Goal: Information Seeking & Learning: Understand process/instructions

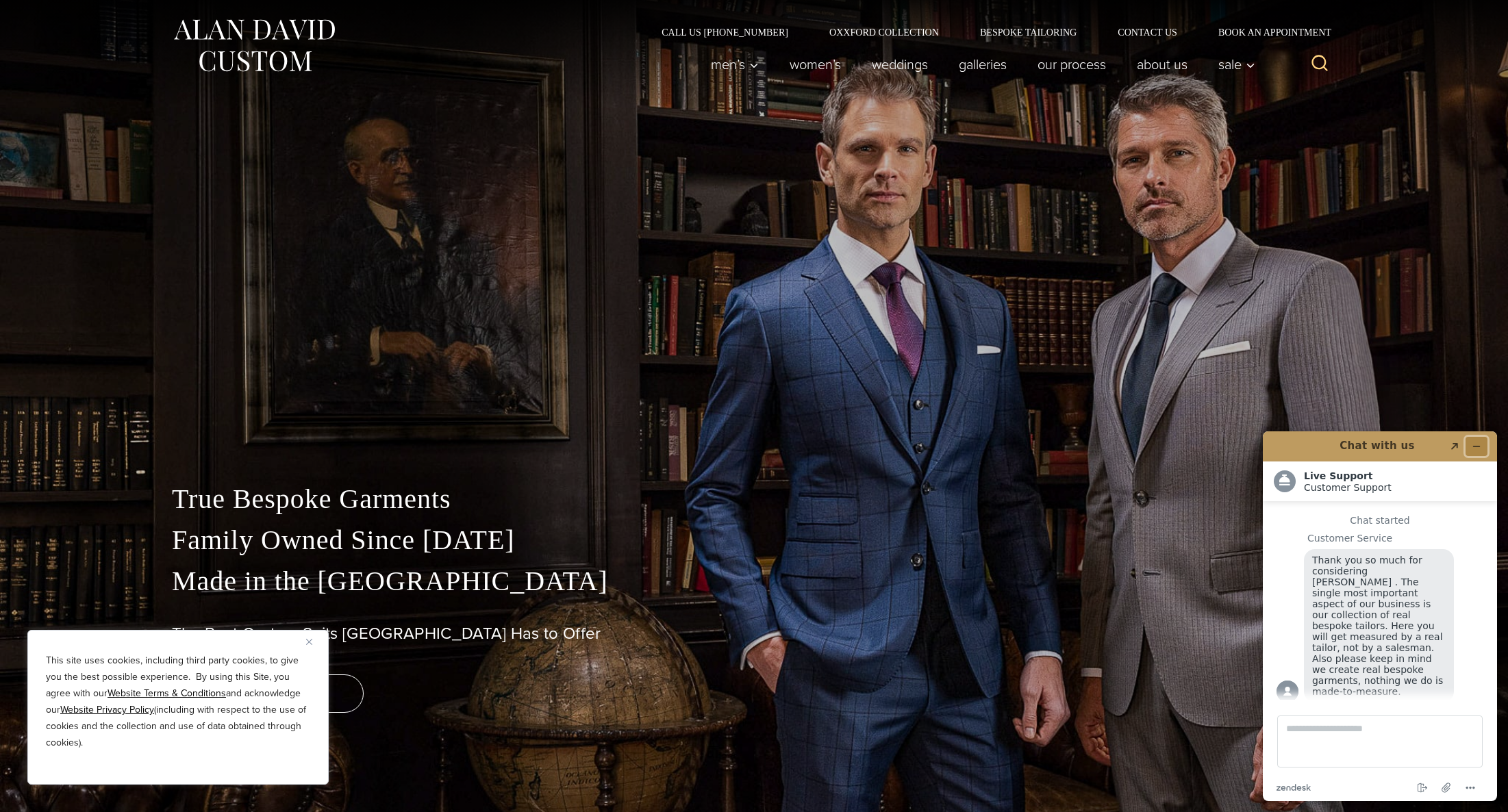
click at [1482, 447] on button "Minimize widget" at bounding box center [1477, 446] width 22 height 19
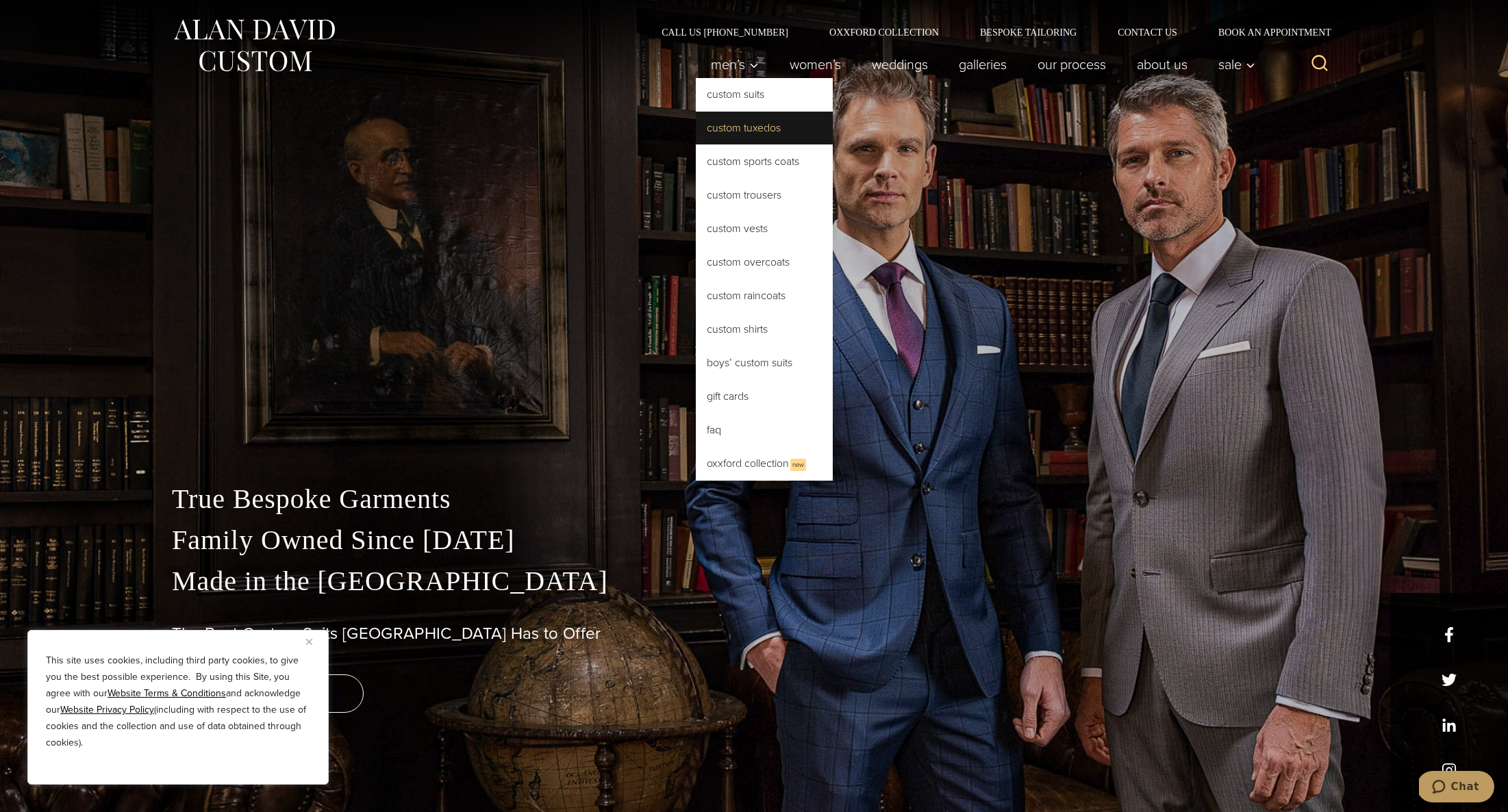
click at [780, 134] on link "Custom Tuxedos" at bounding box center [764, 128] width 137 height 33
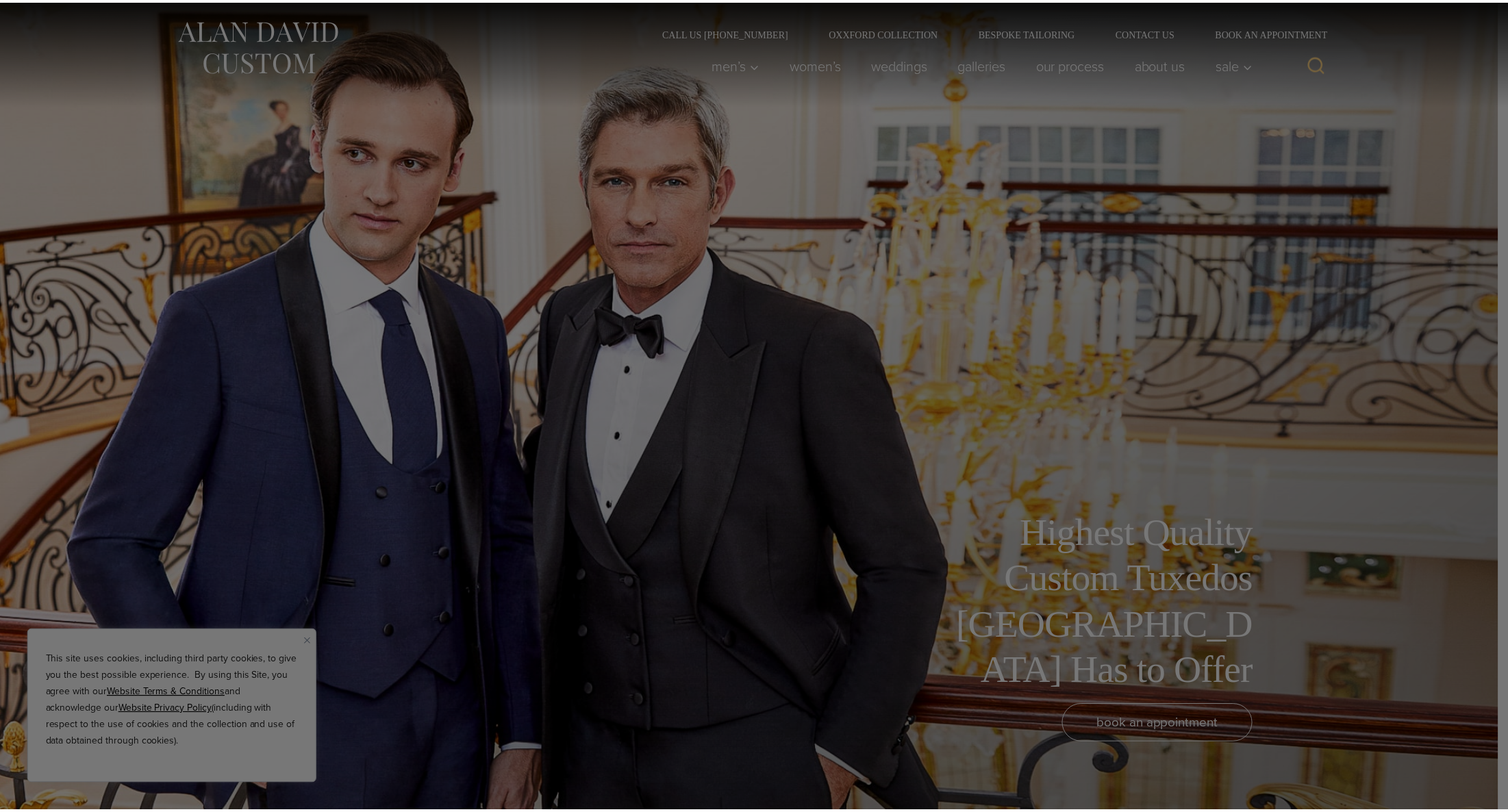
scroll to position [14, 0]
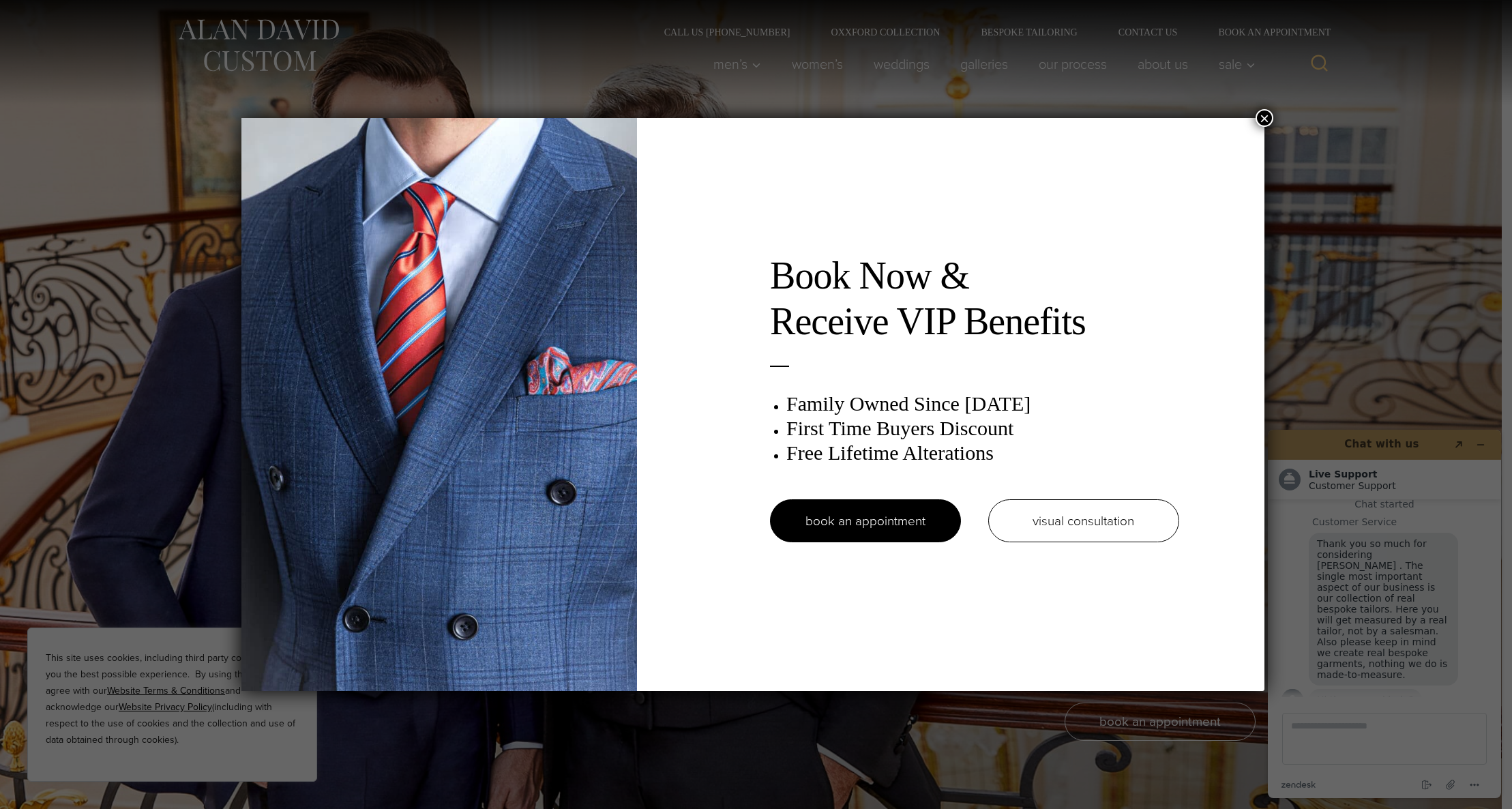
click at [1271, 119] on button "×" at bounding box center [1264, 117] width 18 height 18
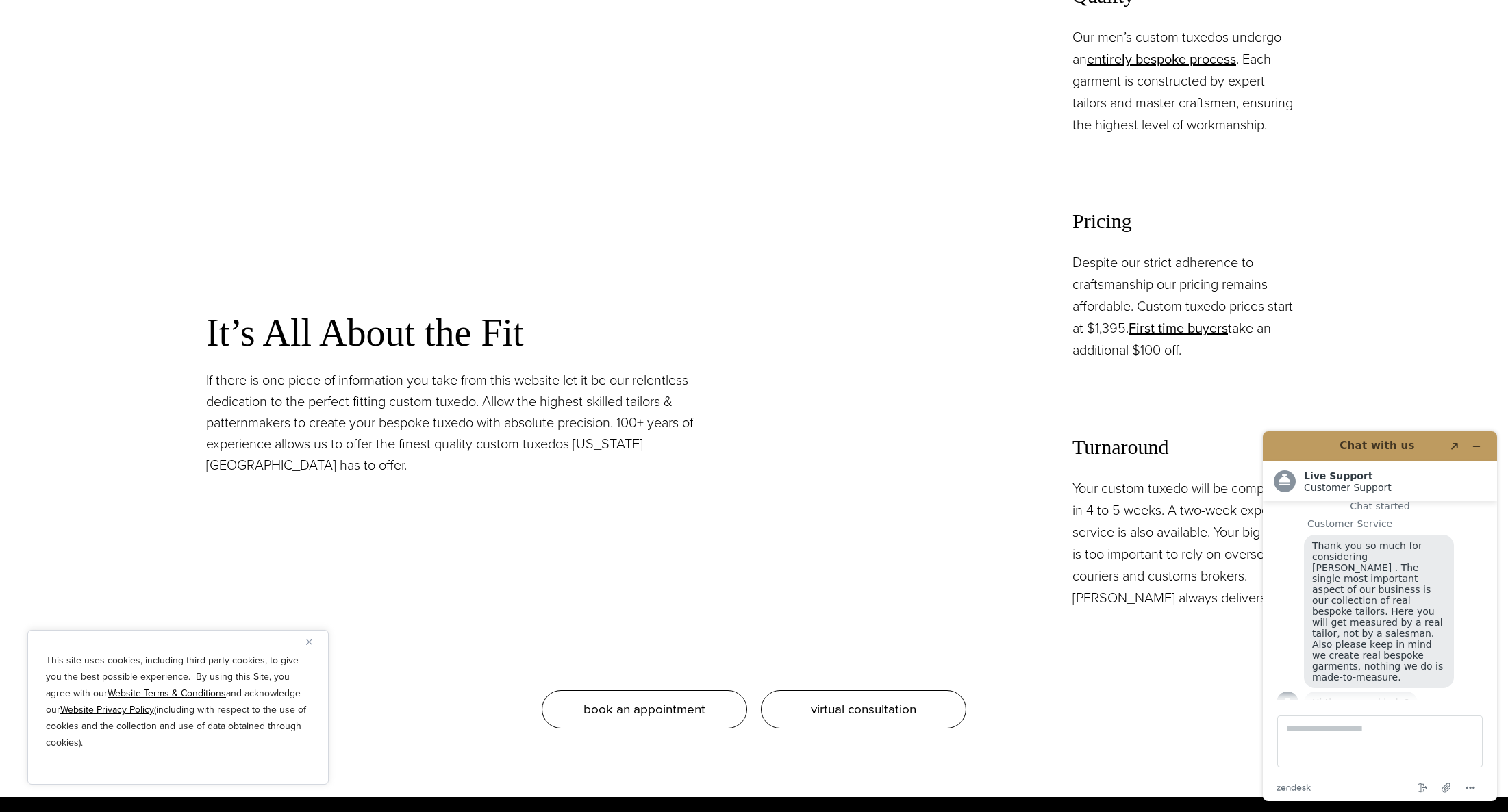
scroll to position [1054, 0]
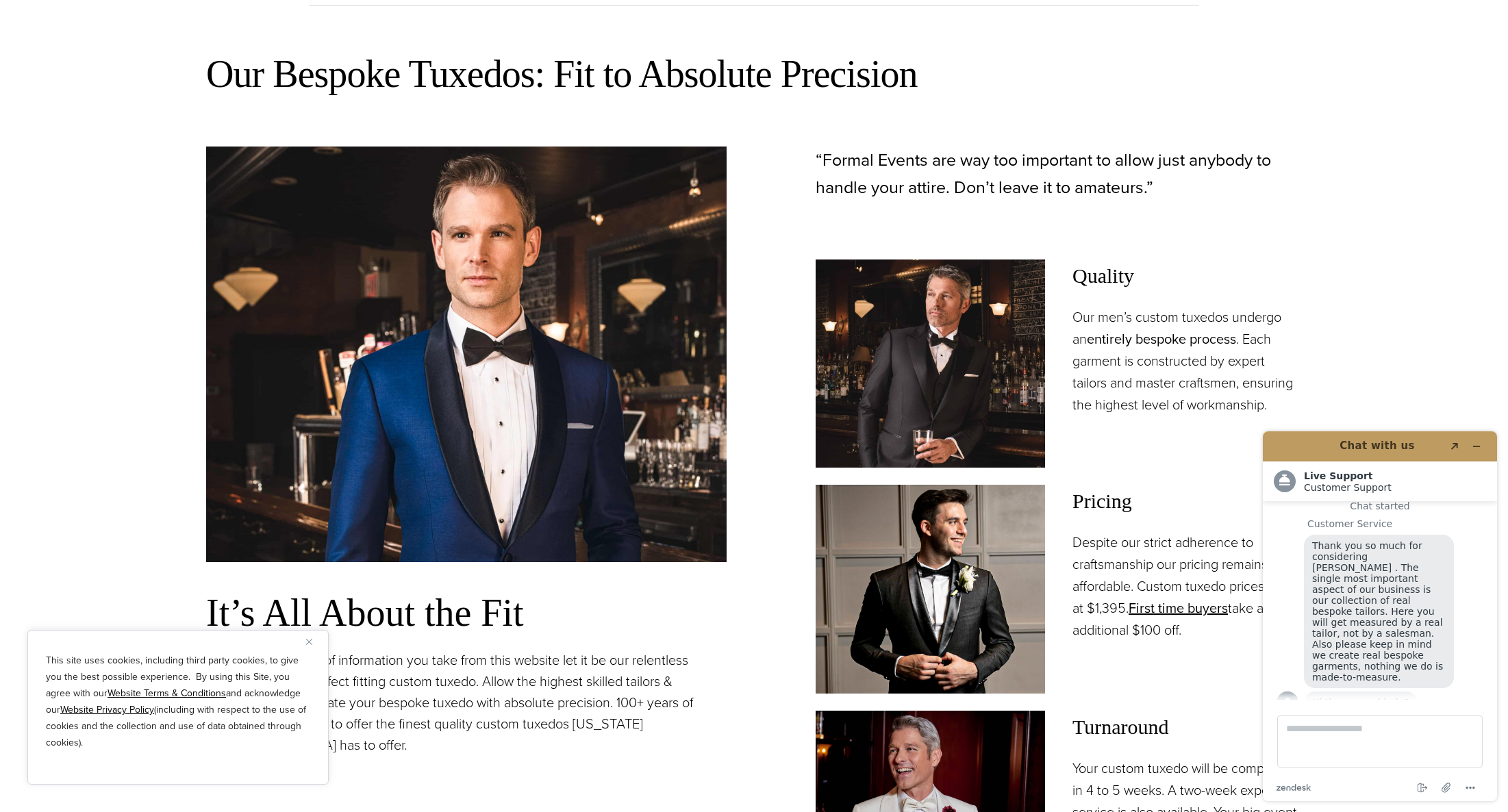
click at [1091, 338] on link "entirely bespoke process" at bounding box center [1161, 339] width 149 height 20
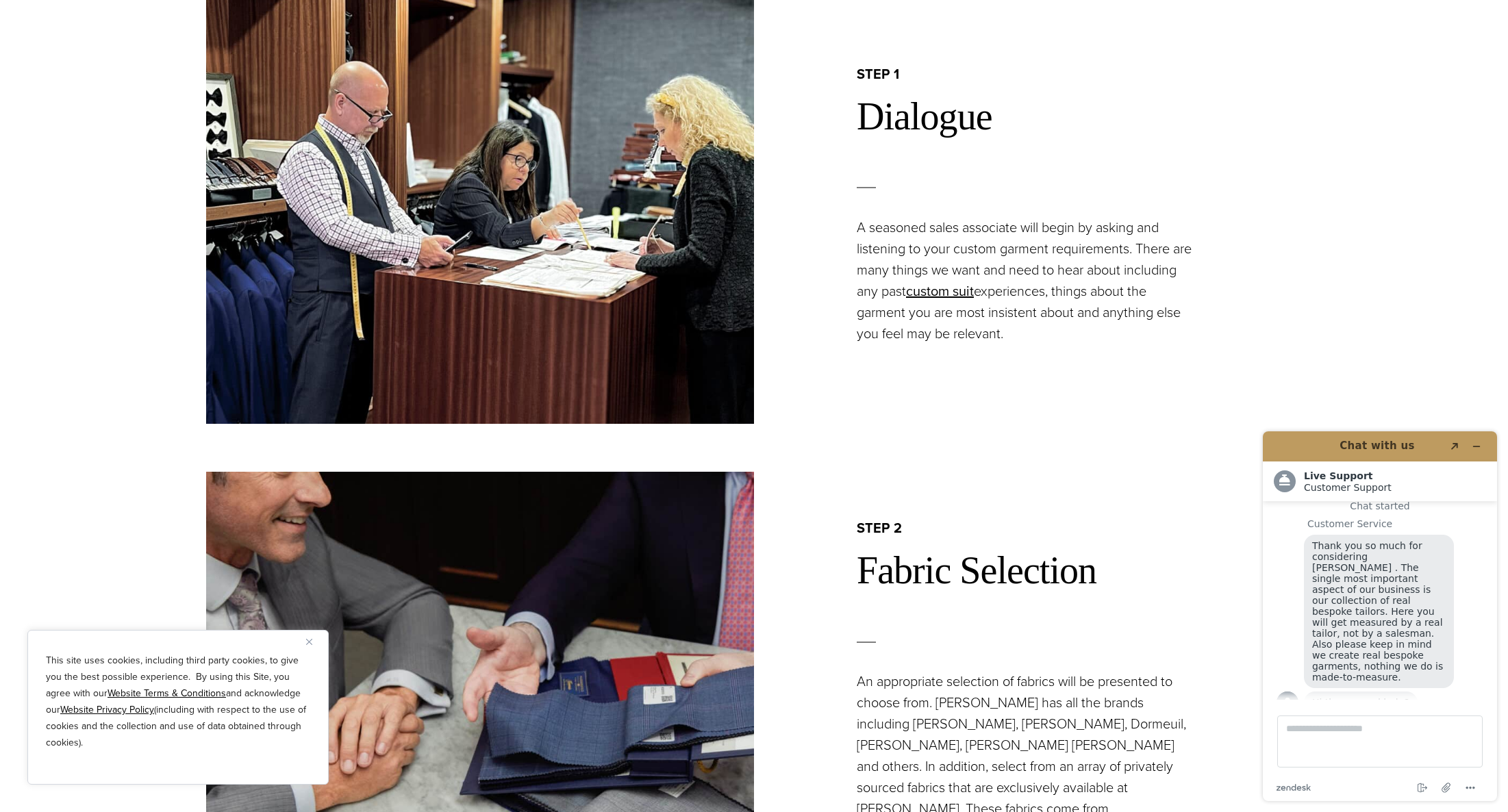
scroll to position [1615, 0]
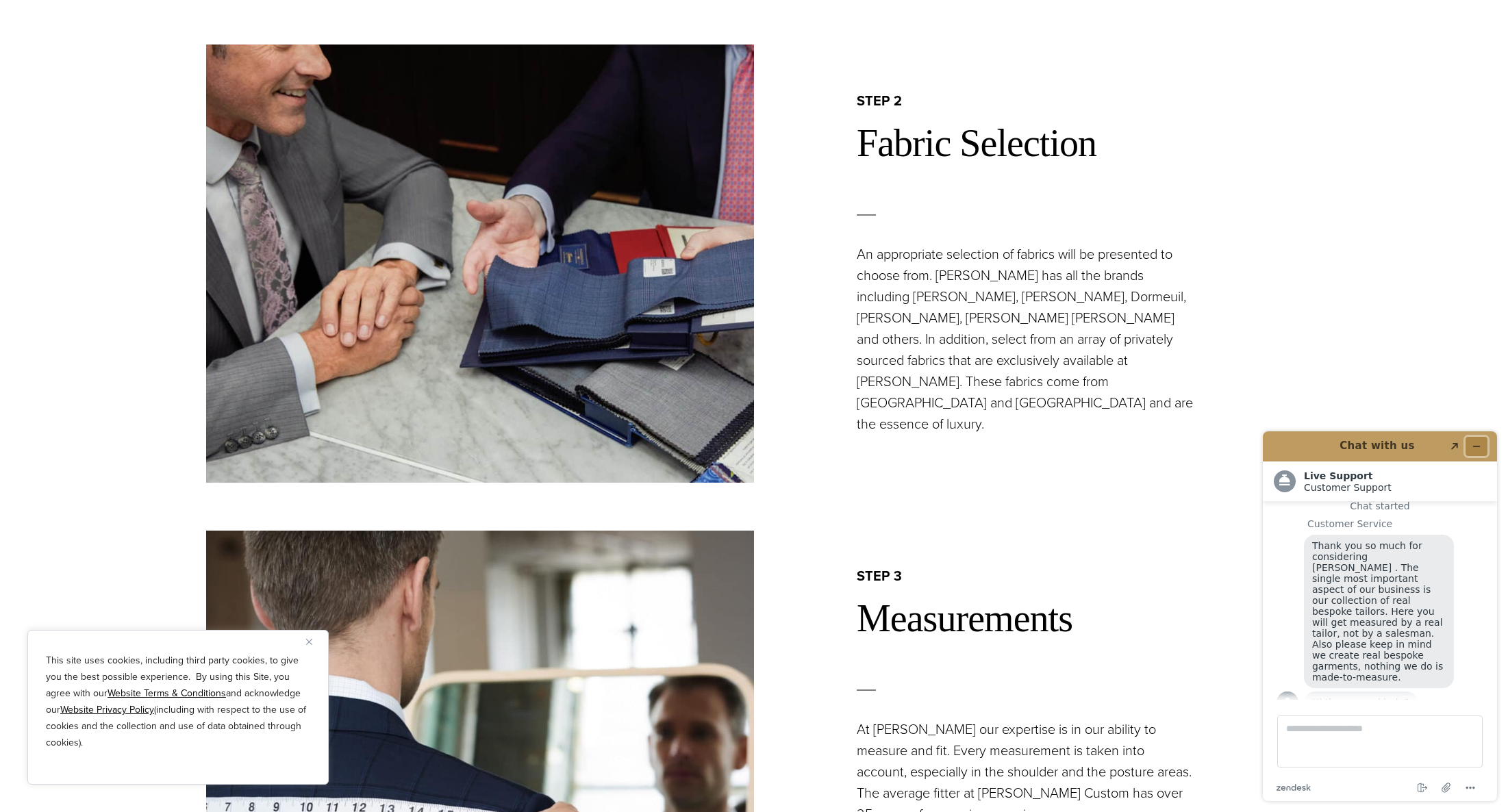
click at [1485, 450] on button "Minimize widget" at bounding box center [1477, 446] width 22 height 19
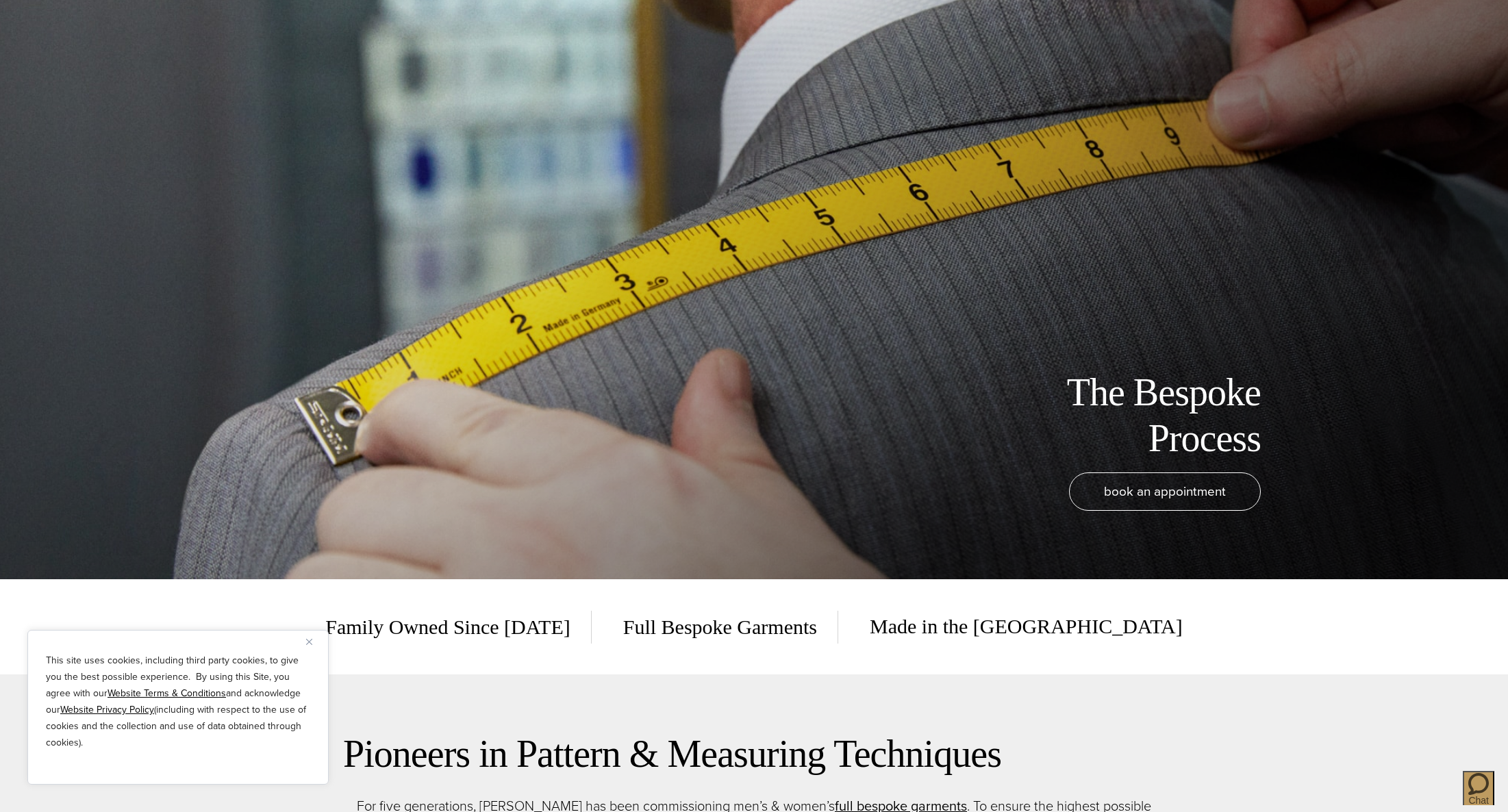
scroll to position [0, 0]
